Goal: Transaction & Acquisition: Book appointment/travel/reservation

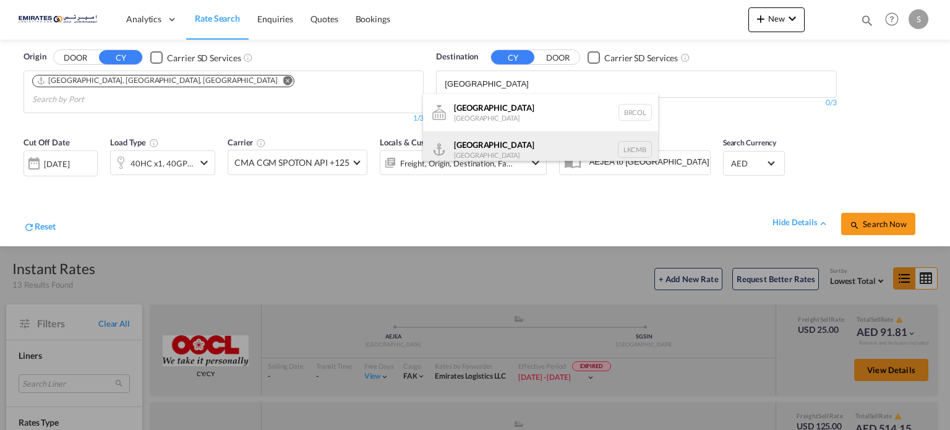
type input "[GEOGRAPHIC_DATA]"
click at [482, 145] on div "Colombo [GEOGRAPHIC_DATA] LKCMB" at bounding box center [540, 149] width 235 height 37
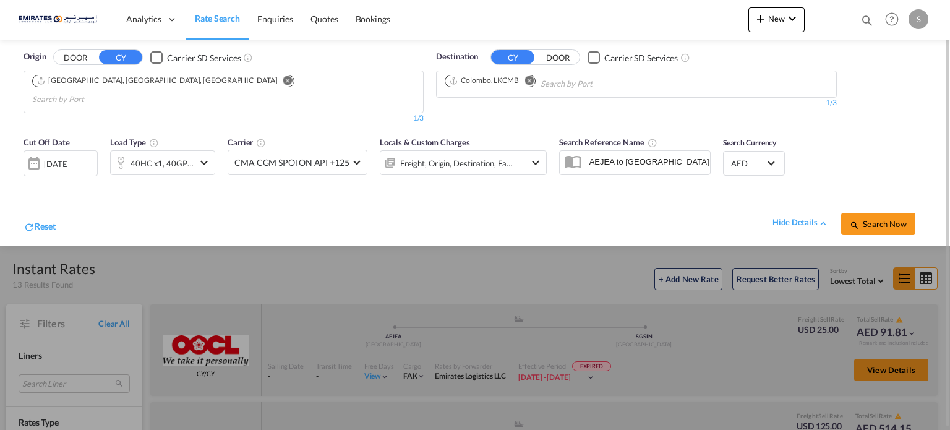
click at [56, 158] on div "[DATE]" at bounding box center [56, 163] width 25 height 11
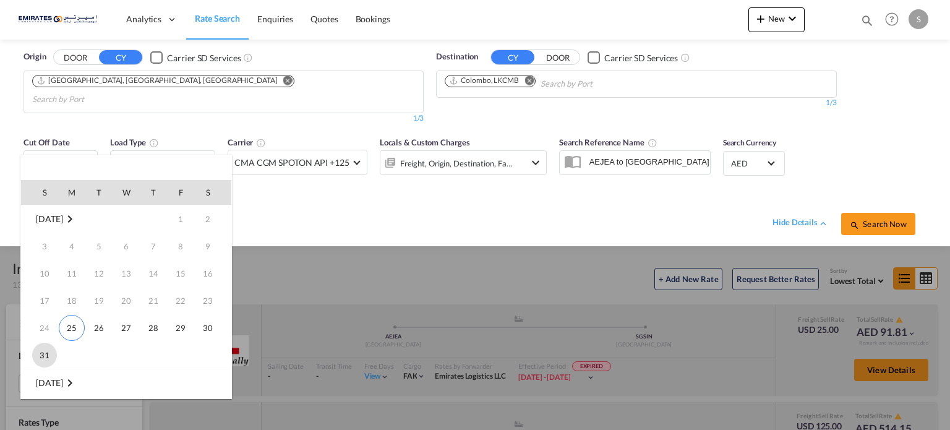
click at [41, 357] on span "31" at bounding box center [44, 355] width 25 height 25
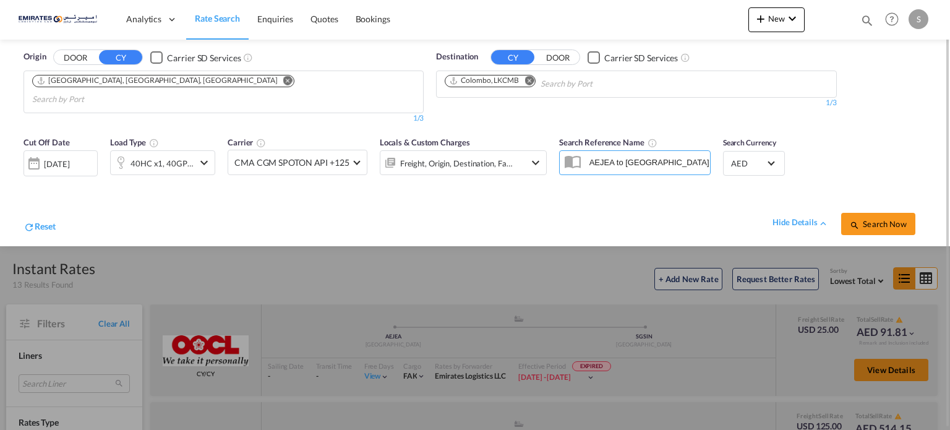
click at [69, 158] on div "[DATE]" at bounding box center [56, 163] width 25 height 11
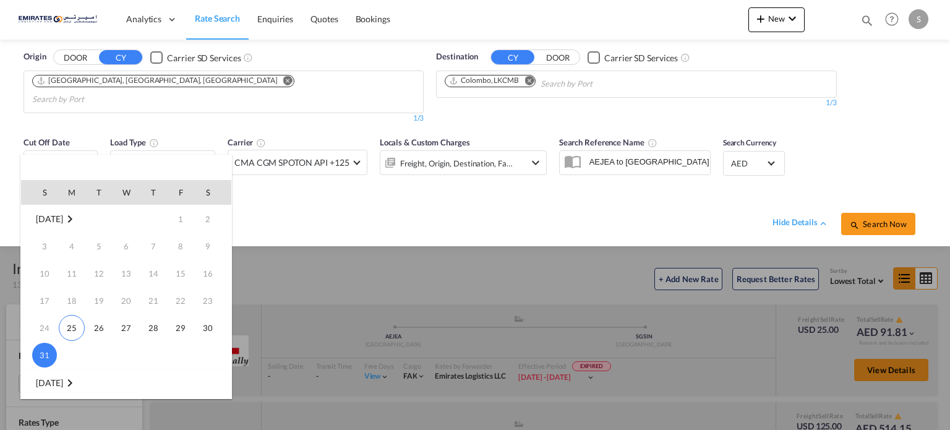
click at [57, 220] on span "[DATE]" at bounding box center [49, 219] width 27 height 11
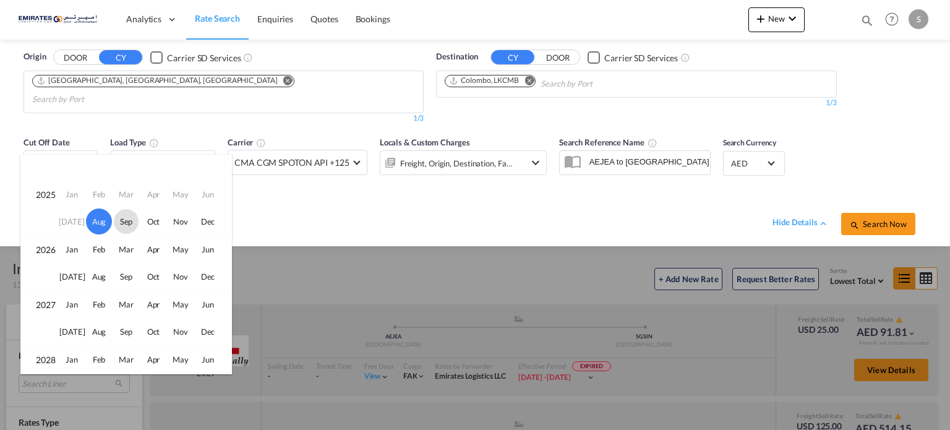
click at [120, 223] on span "Sep" at bounding box center [126, 221] width 25 height 25
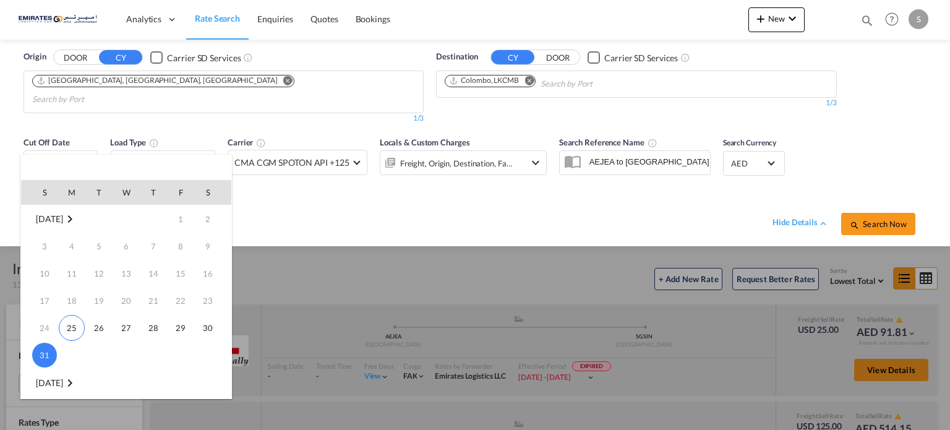
scroll to position [163, 0]
click at [129, 273] on span "10" at bounding box center [126, 274] width 25 height 25
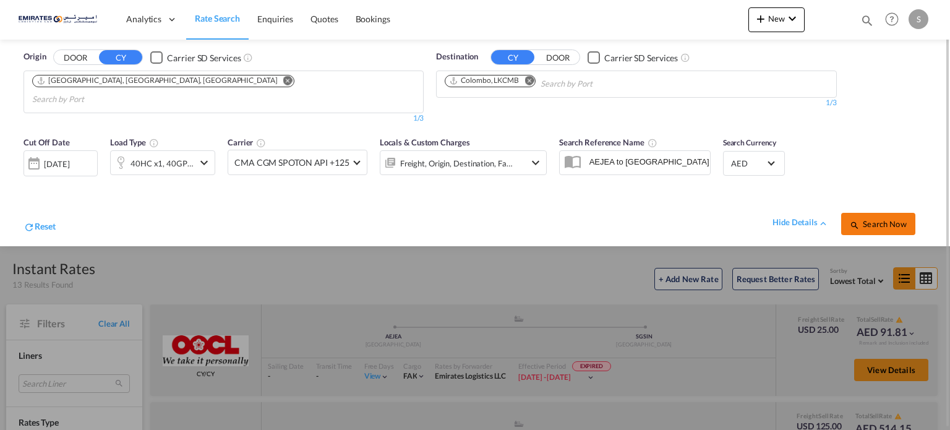
click at [857, 220] on md-icon "icon-magnify" at bounding box center [854, 225] width 10 height 10
